Goal: Task Accomplishment & Management: Use online tool/utility

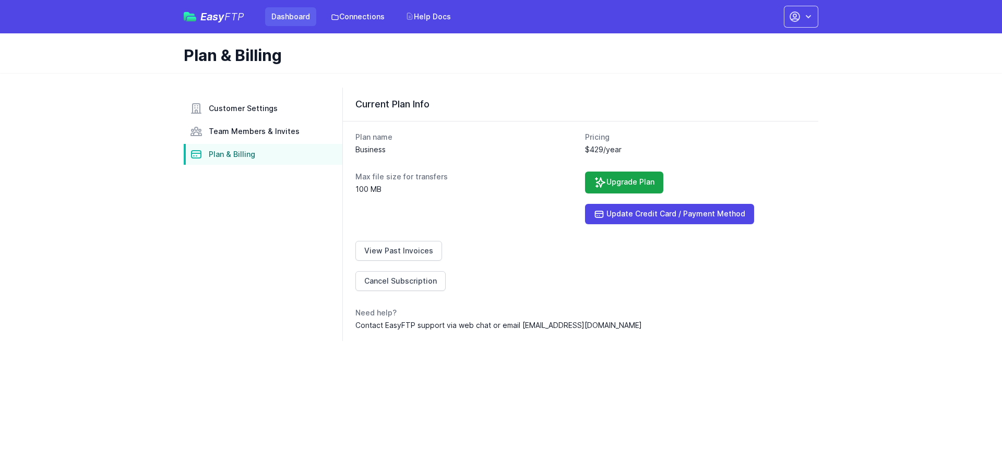
click at [291, 17] on link "Dashboard" at bounding box center [290, 16] width 51 height 19
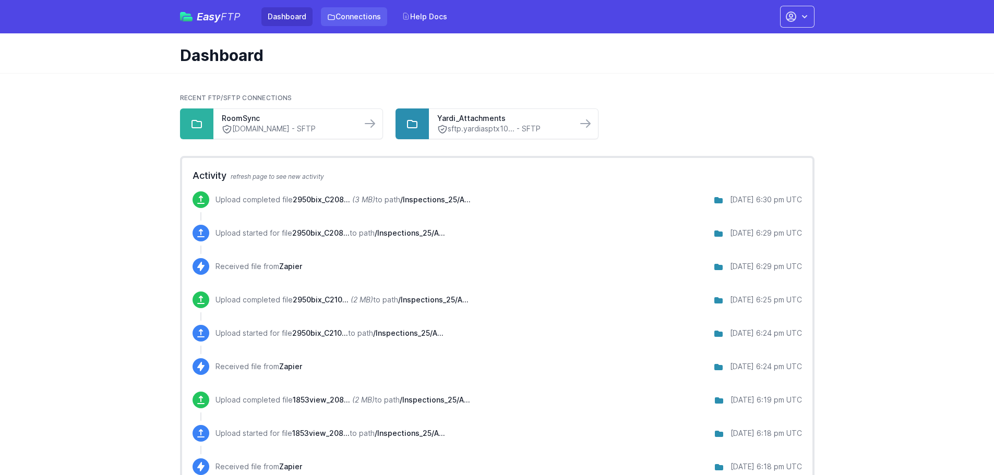
click at [350, 25] on link "Connections" at bounding box center [354, 16] width 66 height 19
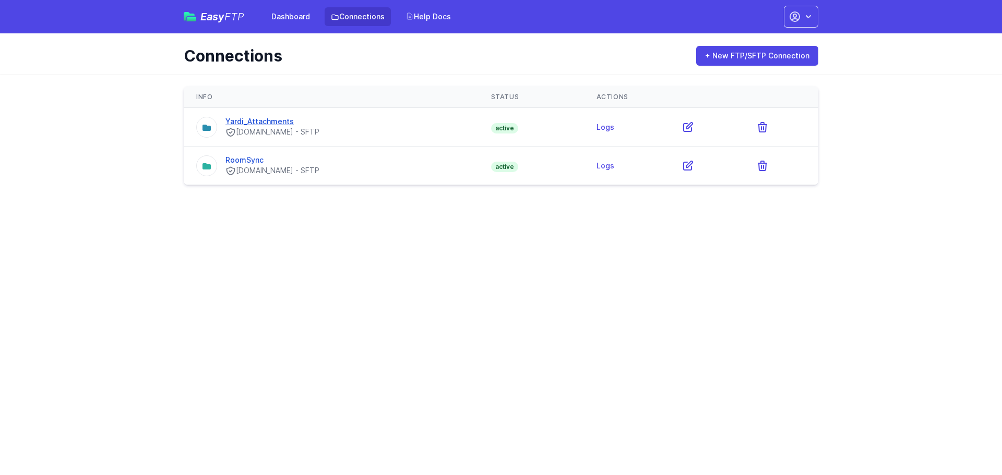
click at [281, 121] on link "Yardi_Attachments" at bounding box center [259, 121] width 68 height 9
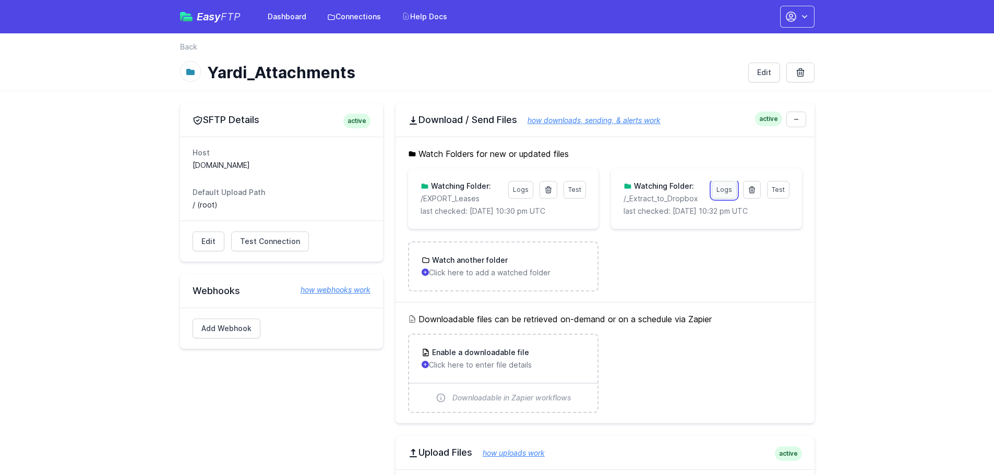
click at [729, 187] on link "Logs" at bounding box center [724, 190] width 25 height 18
drag, startPoint x: 781, startPoint y: 194, endPoint x: 793, endPoint y: 190, distance: 13.0
click at [781, 194] on link "Test" at bounding box center [778, 190] width 22 height 18
